Goal: Navigation & Orientation: Find specific page/section

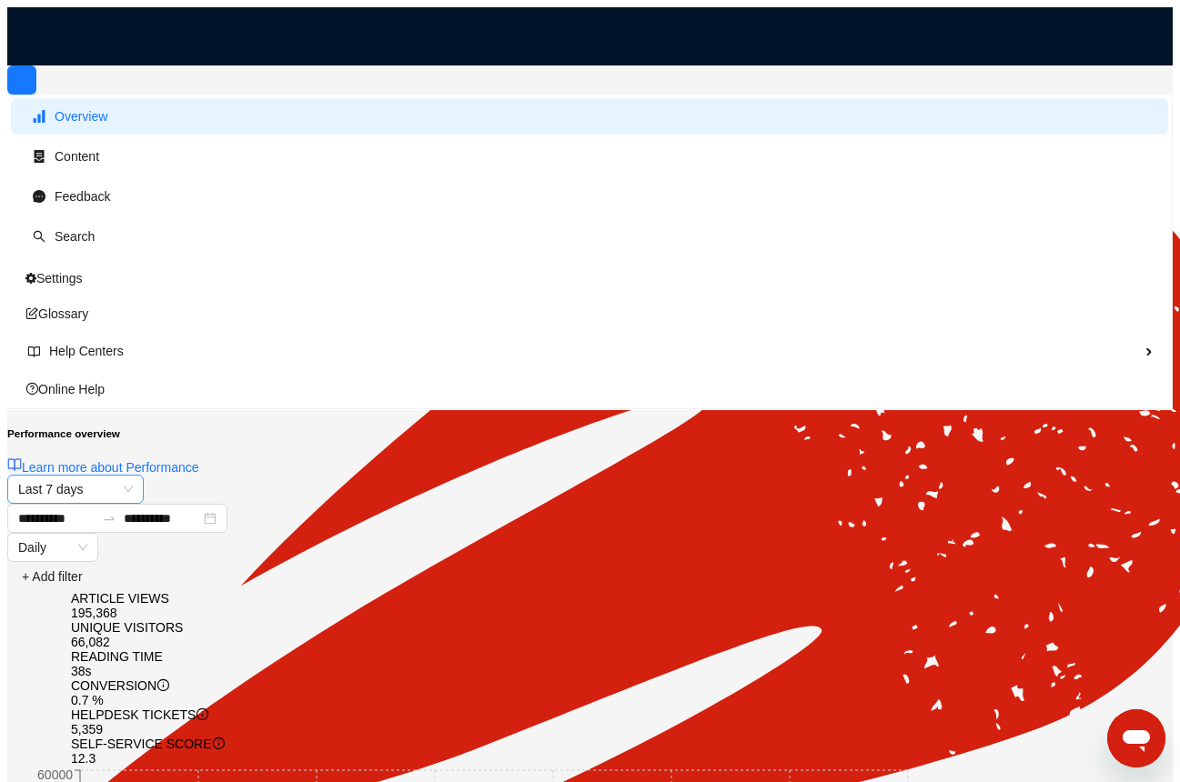
click at [133, 476] on span "Last 7 days" at bounding box center [75, 489] width 115 height 27
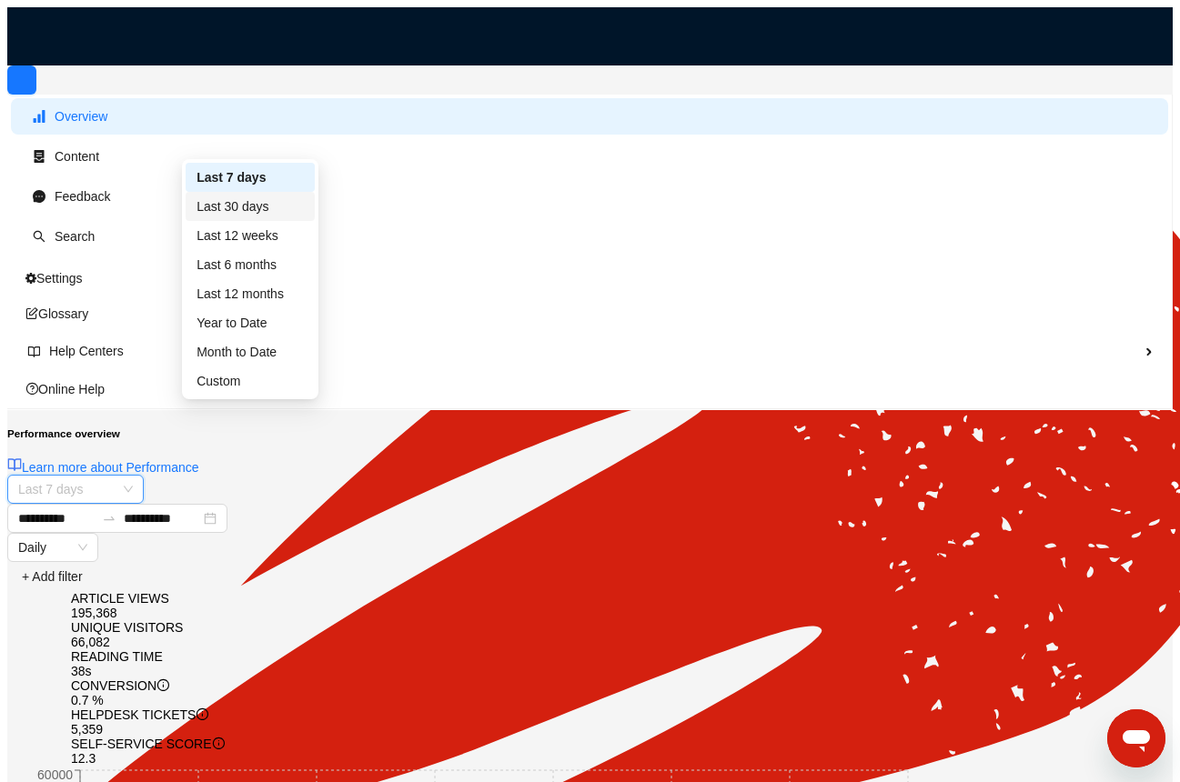
click at [244, 216] on div "Last 30 days" at bounding box center [250, 207] width 107 height 20
type input "**********"
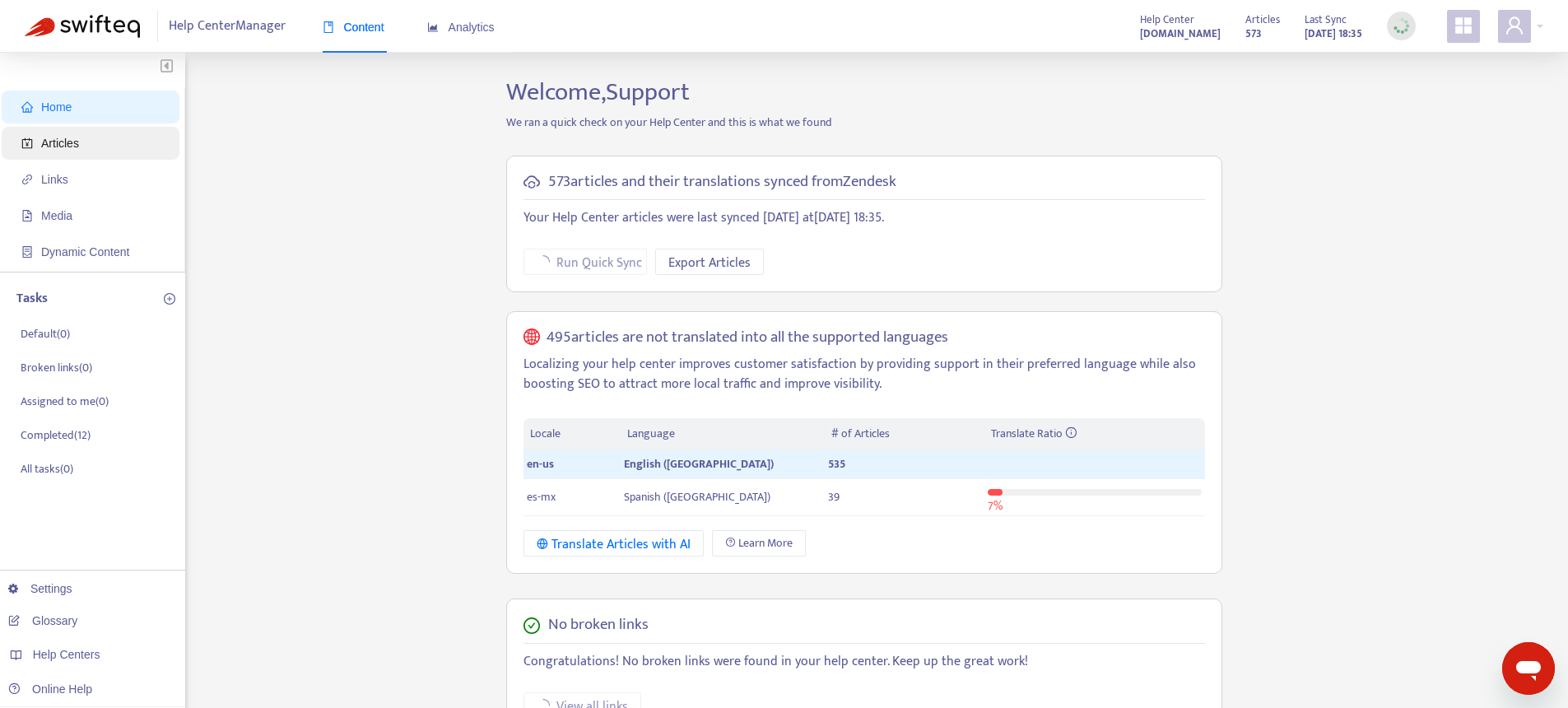
click at [50, 142] on span "Articles" at bounding box center [60, 143] width 38 height 14
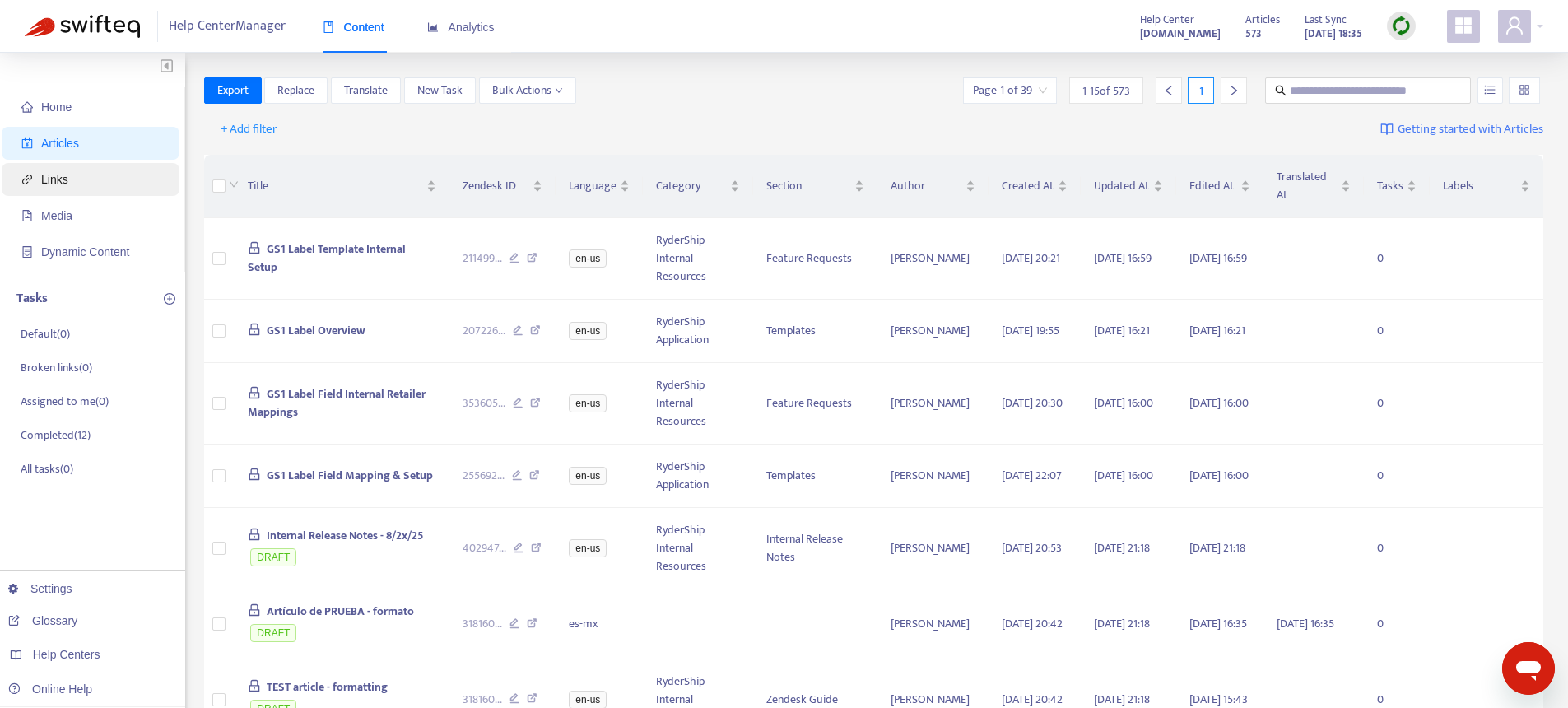
click at [90, 178] on span "Links" at bounding box center [94, 179] width 145 height 33
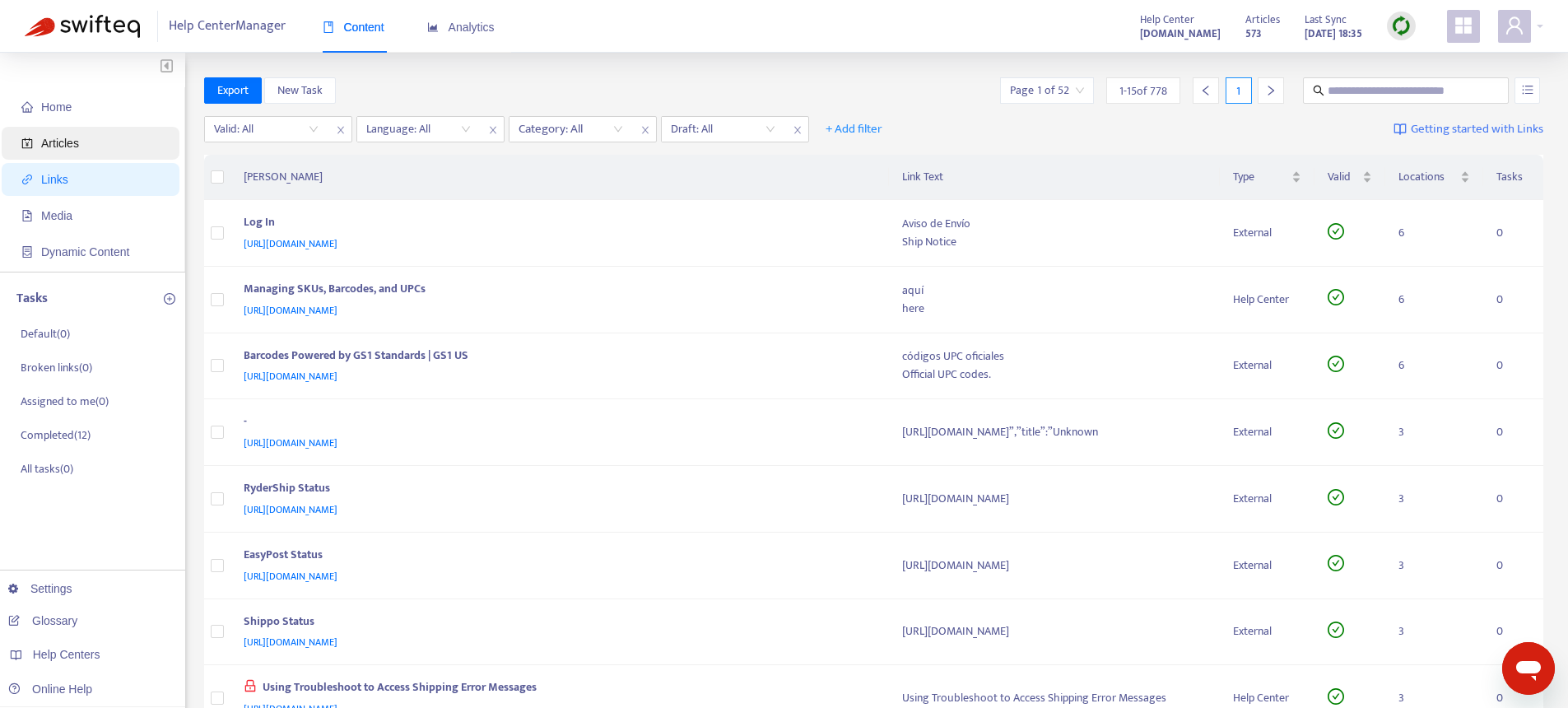
click at [100, 157] on span "Articles" at bounding box center [94, 143] width 145 height 33
